Goal: Transaction & Acquisition: Book appointment/travel/reservation

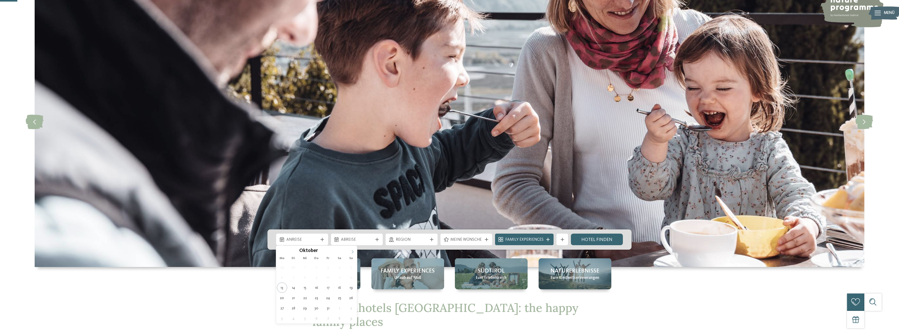
click at [350, 253] on span at bounding box center [352, 249] width 9 height 9
click at [351, 253] on icon at bounding box center [353, 252] width 4 height 4
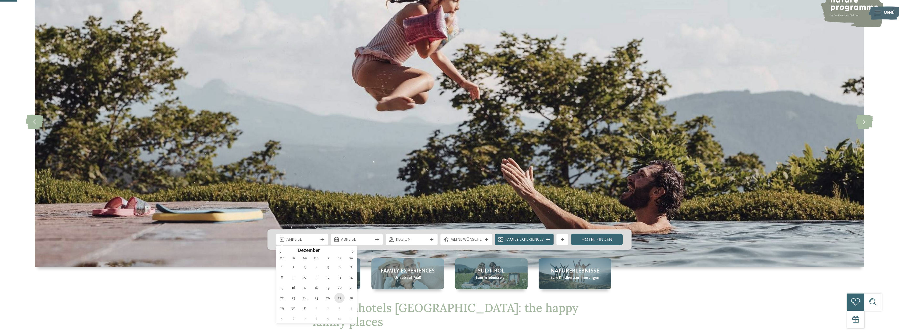
type div "27.12.2025"
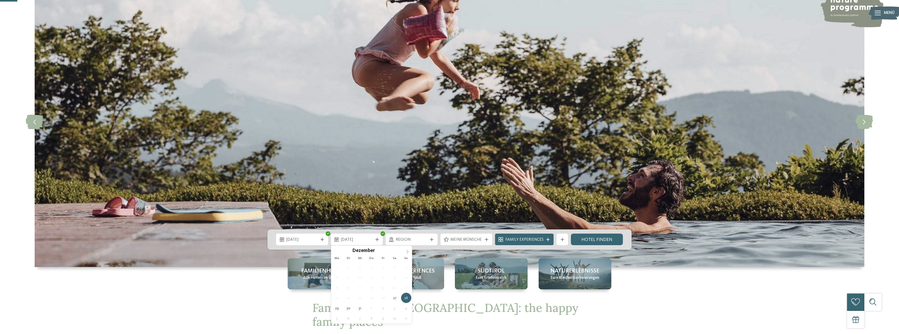
type input "****"
click at [404, 252] on span at bounding box center [407, 249] width 9 height 9
type div "03.01.2026"
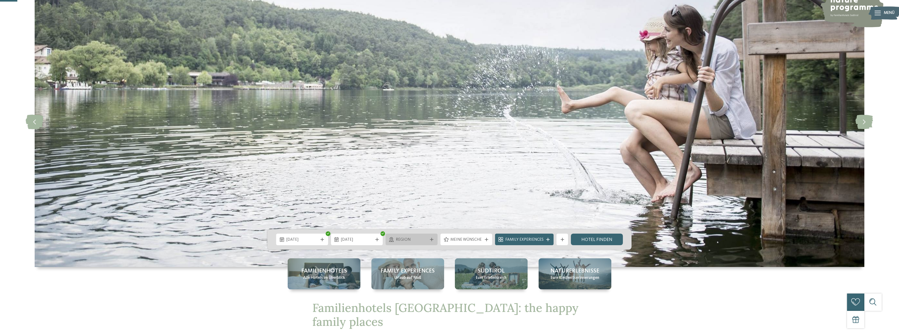
click at [430, 241] on div "Region" at bounding box center [412, 239] width 52 height 12
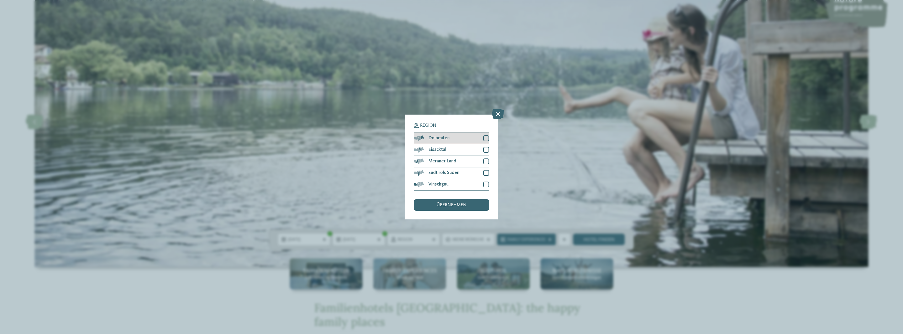
click at [478, 139] on div "Dolomiten" at bounding box center [451, 138] width 75 height 12
click at [454, 174] on span "Südtirols Süden" at bounding box center [443, 172] width 31 height 5
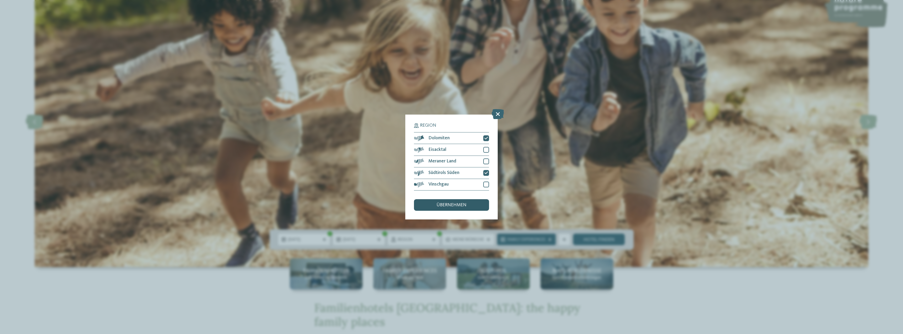
click at [450, 207] on span "übernehmen" at bounding box center [452, 205] width 30 height 5
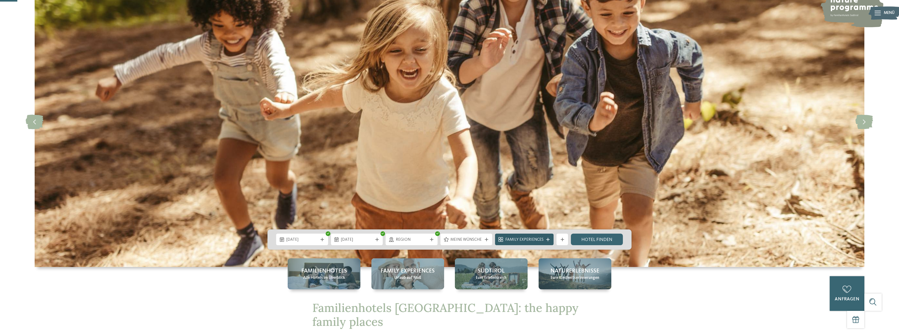
click at [532, 239] on span "Family Experiences" at bounding box center [524, 240] width 38 height 6
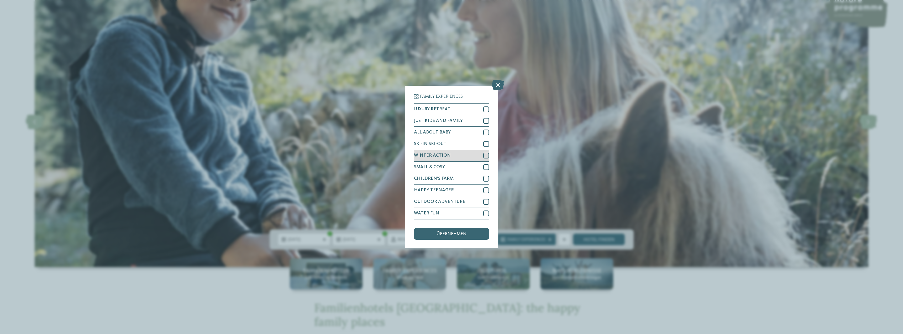
click at [465, 155] on div "WINTER ACTION" at bounding box center [451, 156] width 75 height 12
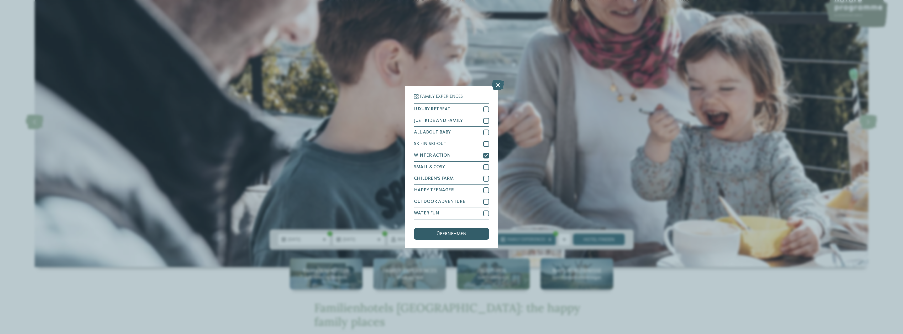
click at [458, 233] on span "übernehmen" at bounding box center [452, 234] width 30 height 5
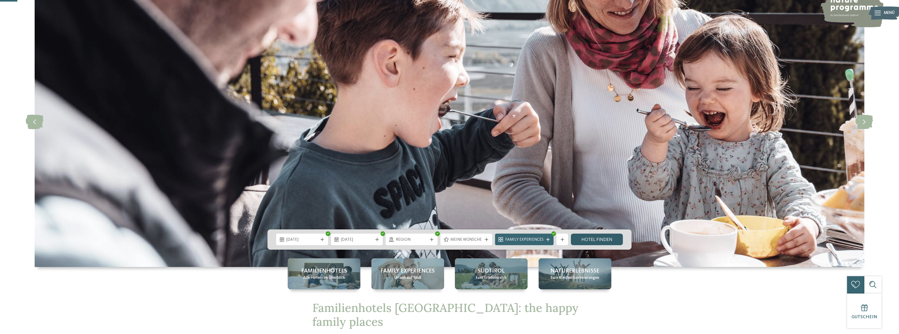
click at [597, 241] on link "Hotel finden" at bounding box center [597, 239] width 52 height 12
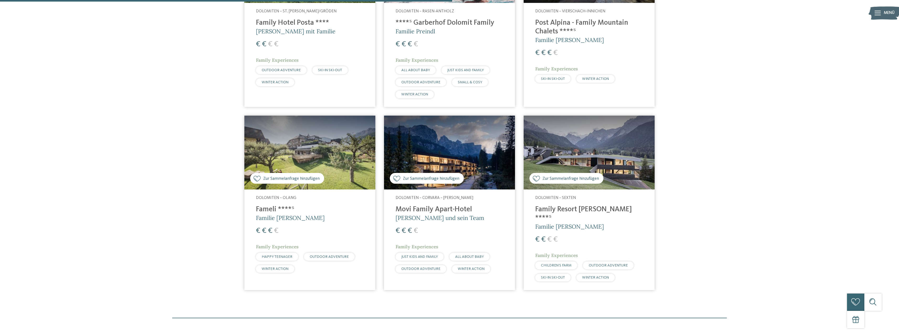
scroll to position [297, 0]
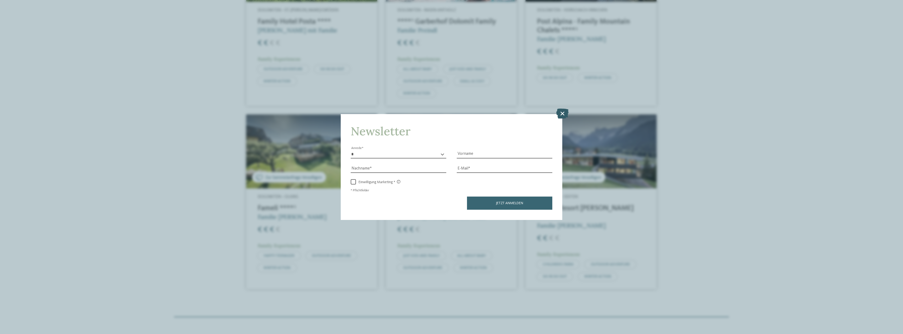
click at [561, 113] on icon at bounding box center [562, 113] width 12 height 10
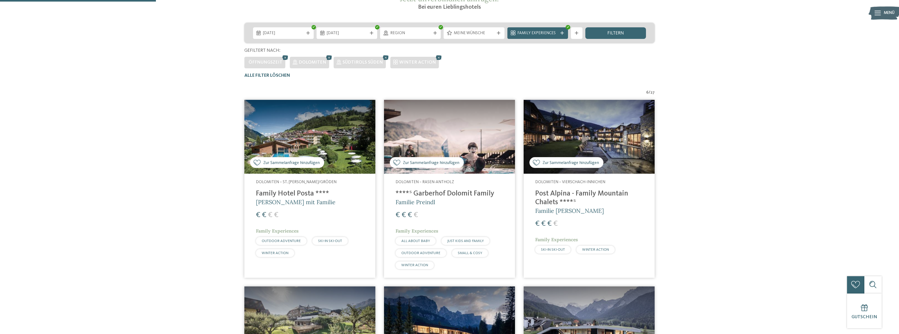
scroll to position [87, 0]
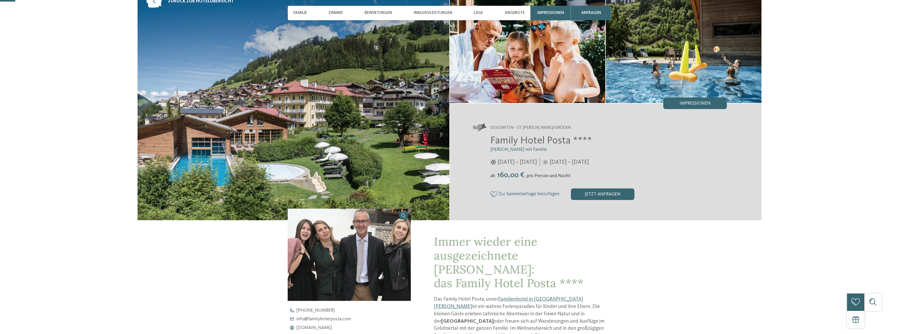
scroll to position [53, 0]
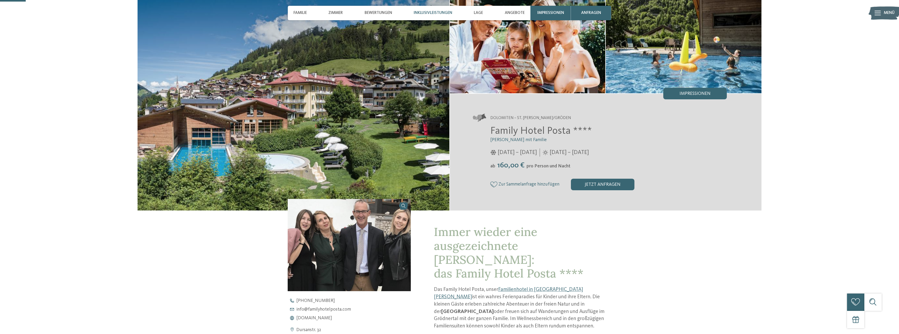
click at [437, 14] on span "Inklusivleistungen" at bounding box center [433, 13] width 39 height 5
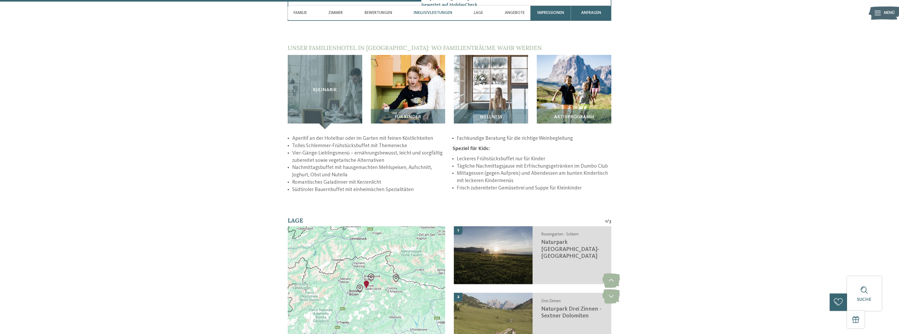
scroll to position [857, 0]
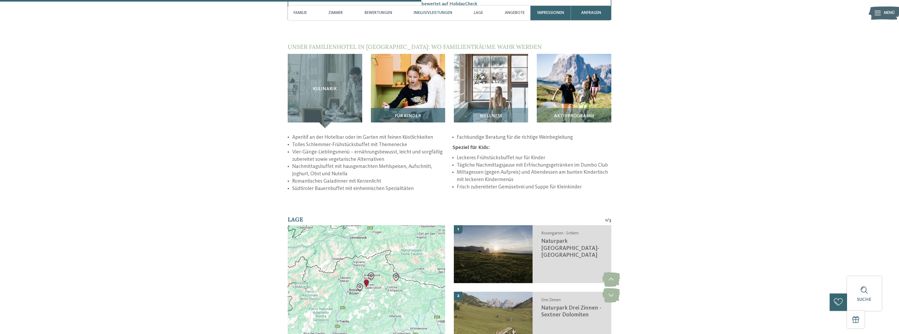
click at [421, 82] on img at bounding box center [408, 91] width 74 height 74
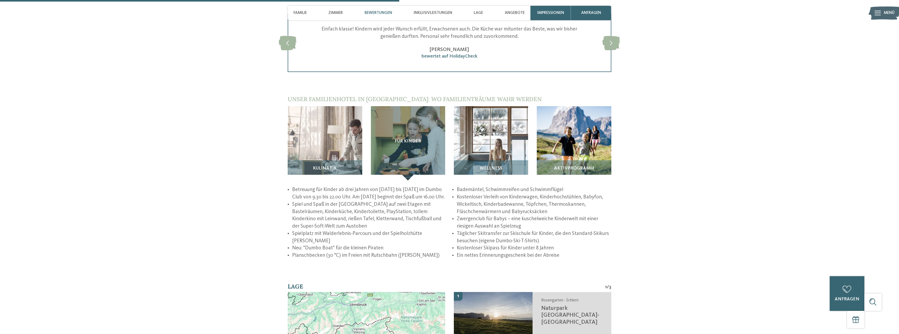
scroll to position [804, 0]
click at [558, 160] on div "Aktivprogramm" at bounding box center [574, 170] width 74 height 20
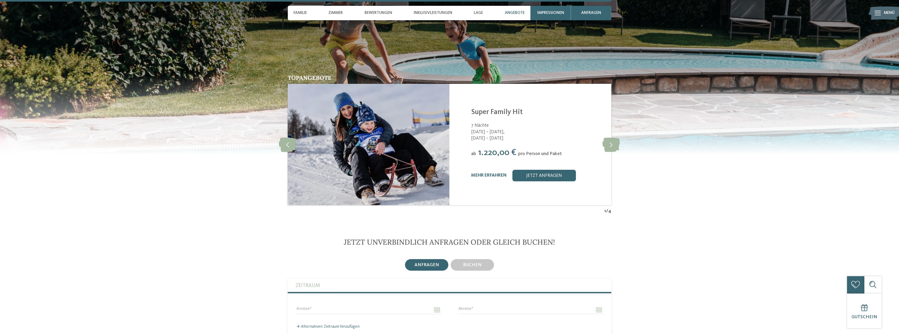
scroll to position [1251, 0]
